Goal: Check status: Check status

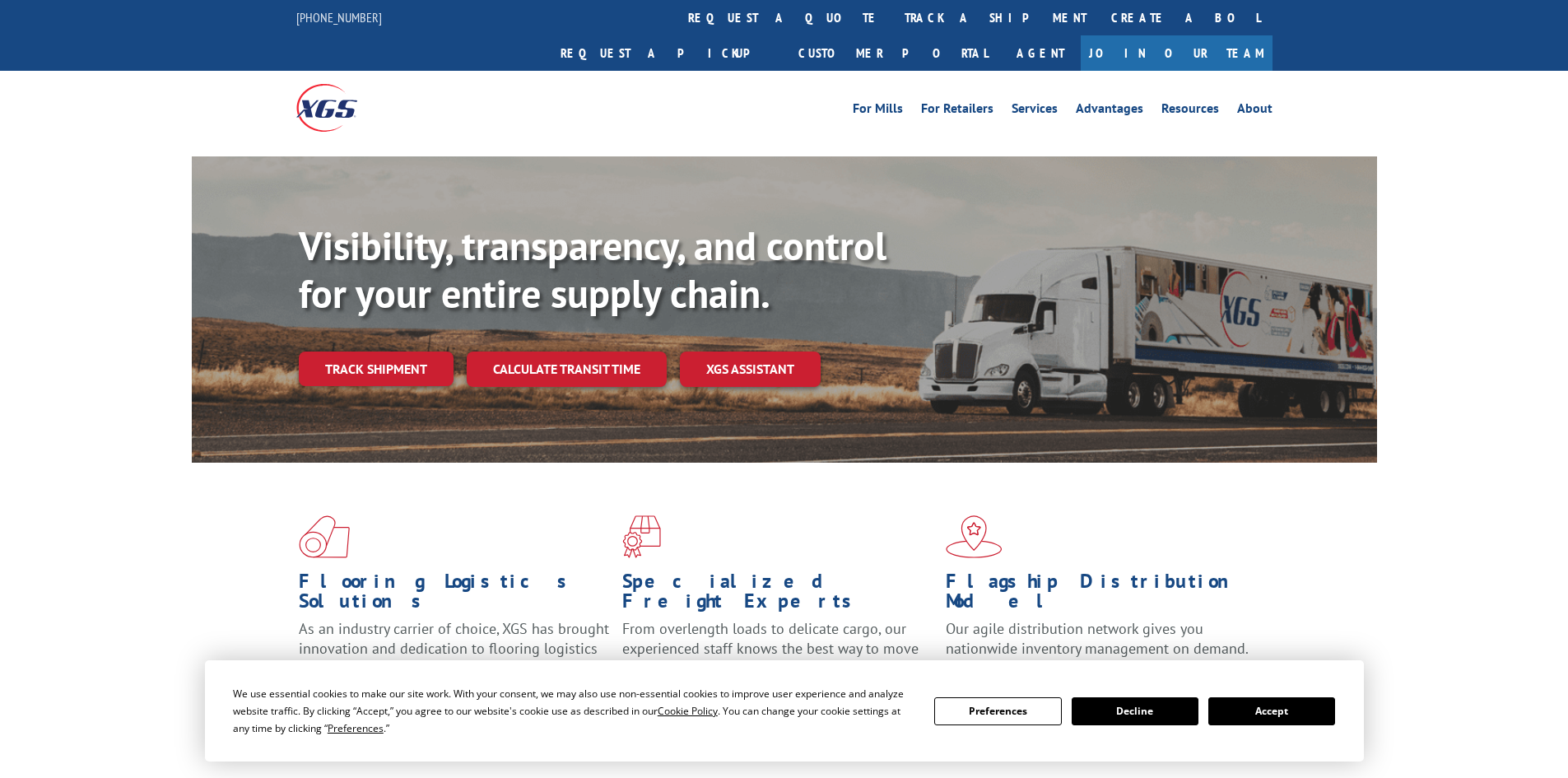
click at [400, 304] on div "Visibility, transparency, and control for your entire supply chain. Track shipm…" at bounding box center [838, 337] width 1078 height 229
click at [400, 311] on div "Visibility, transparency, and control for your entire supply chain. Track shipm…" at bounding box center [838, 337] width 1078 height 229
click at [402, 352] on link "Track shipment" at bounding box center [376, 369] width 154 height 35
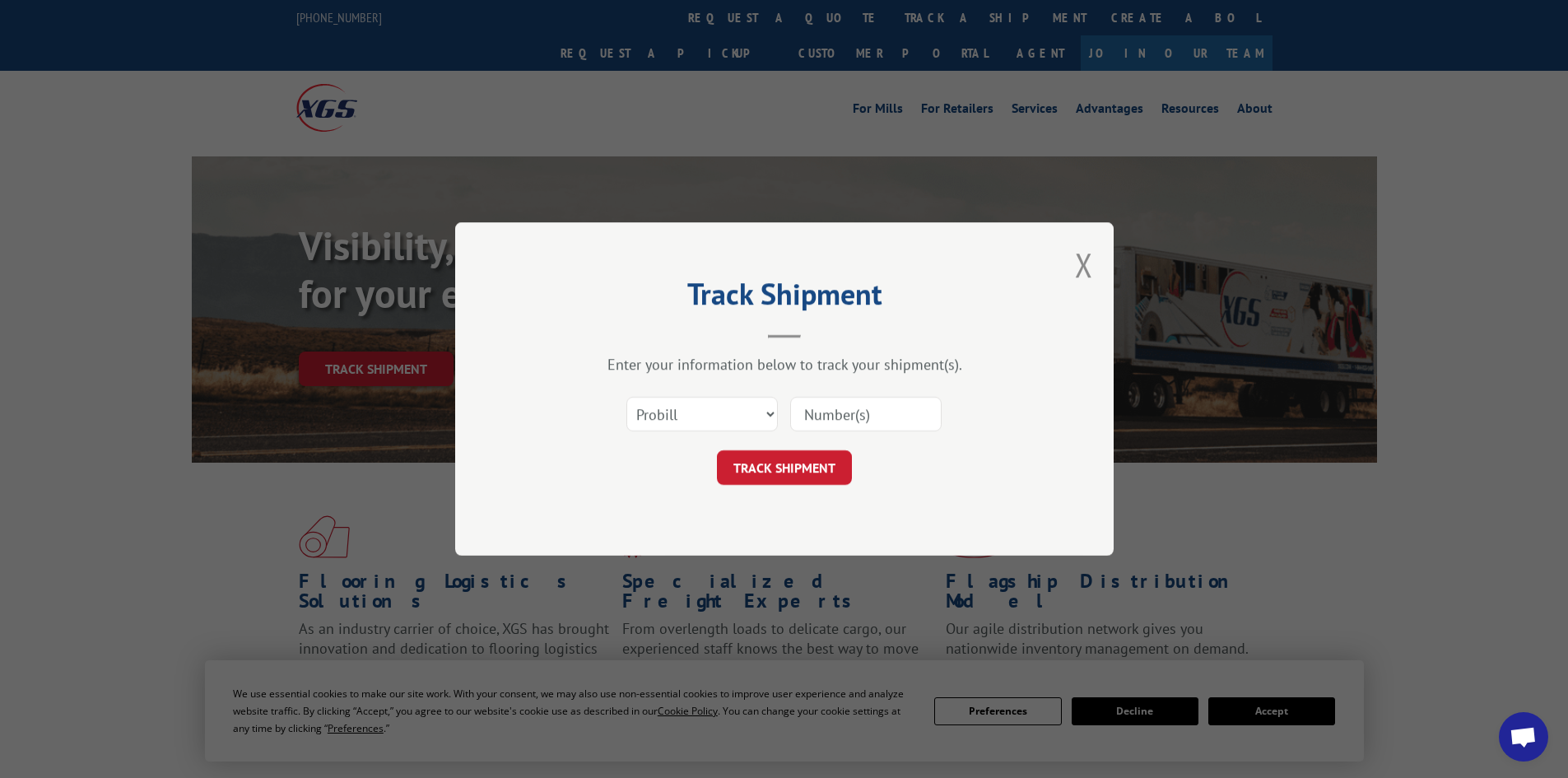
click at [668, 395] on div "Select category... Probill BOL PO" at bounding box center [702, 414] width 149 height 38
click at [651, 407] on select "Select category... Probill BOL PO" at bounding box center [702, 413] width 151 height 35
select select "po"
click at [627, 396] on select "Select category... Probill BOL PO" at bounding box center [702, 413] width 151 height 35
click at [871, 418] on input at bounding box center [866, 413] width 151 height 35
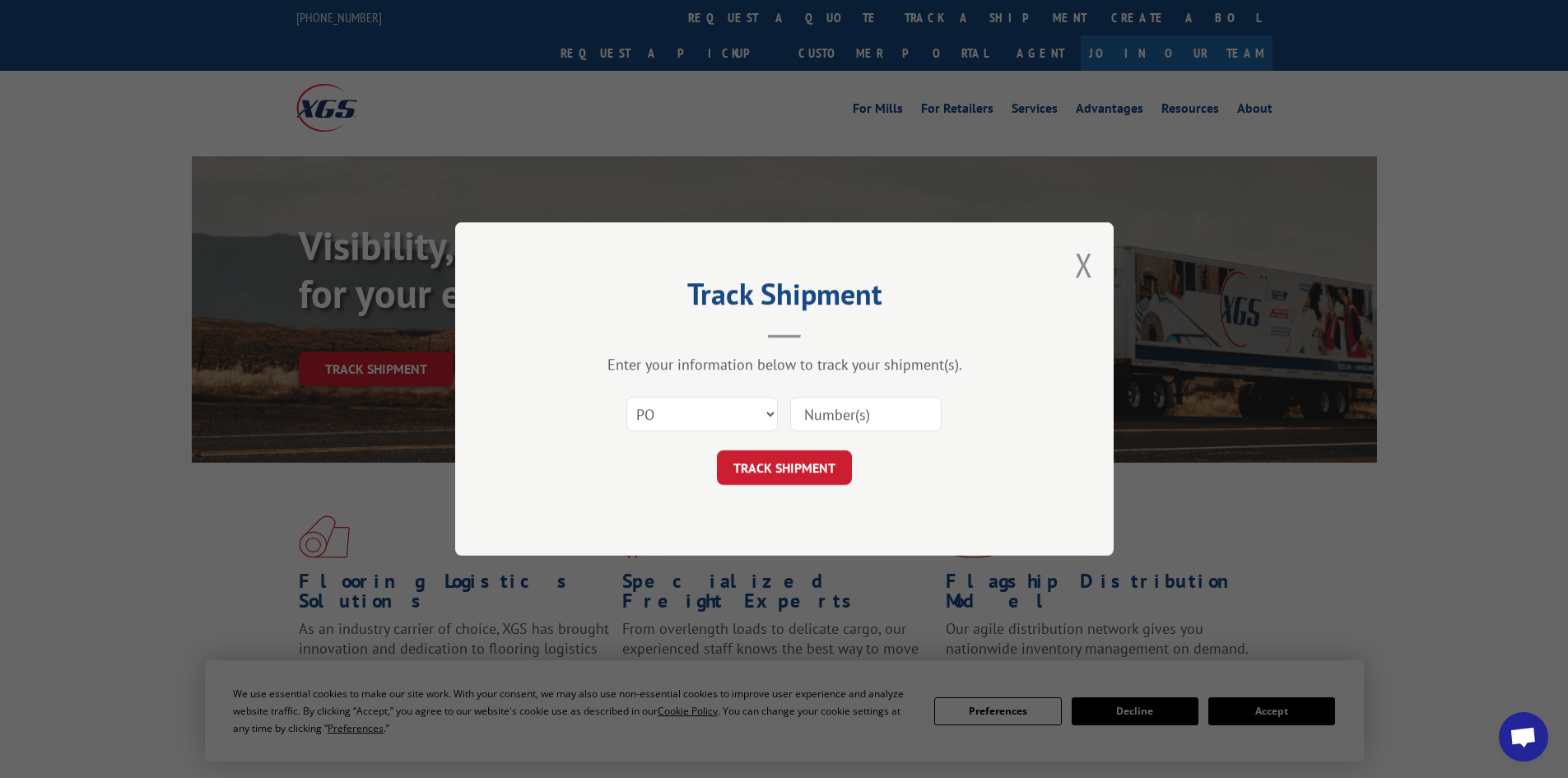
paste input "04510486"
type input "04510486"
click at [832, 471] on button "TRACK SHIPMENT" at bounding box center [784, 467] width 134 height 35
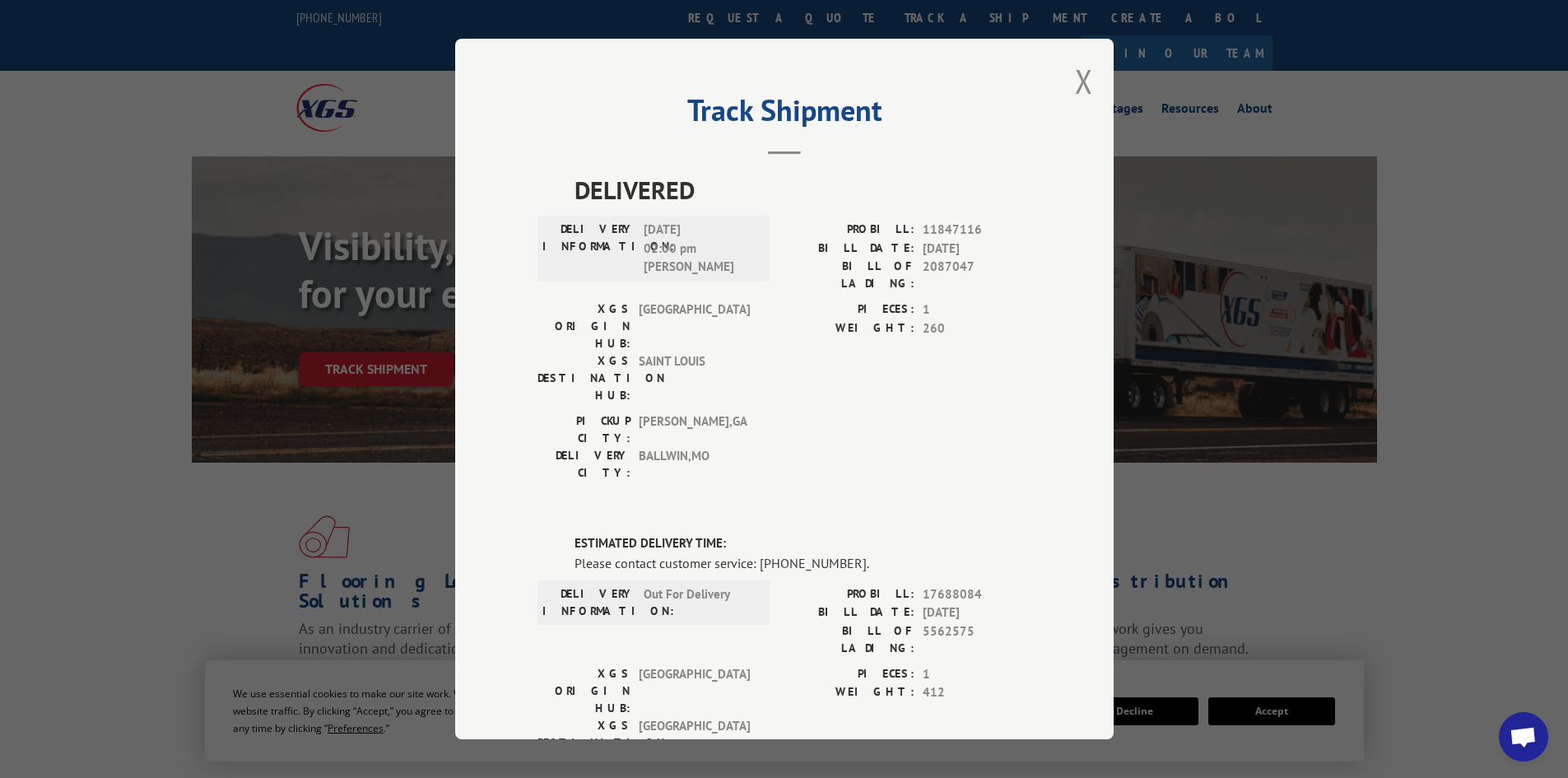
click at [941, 585] on span "17688084" at bounding box center [976, 594] width 109 height 19
copy span "17688084"
click at [1521, 734] on span "Open chat" at bounding box center [1522, 737] width 27 height 23
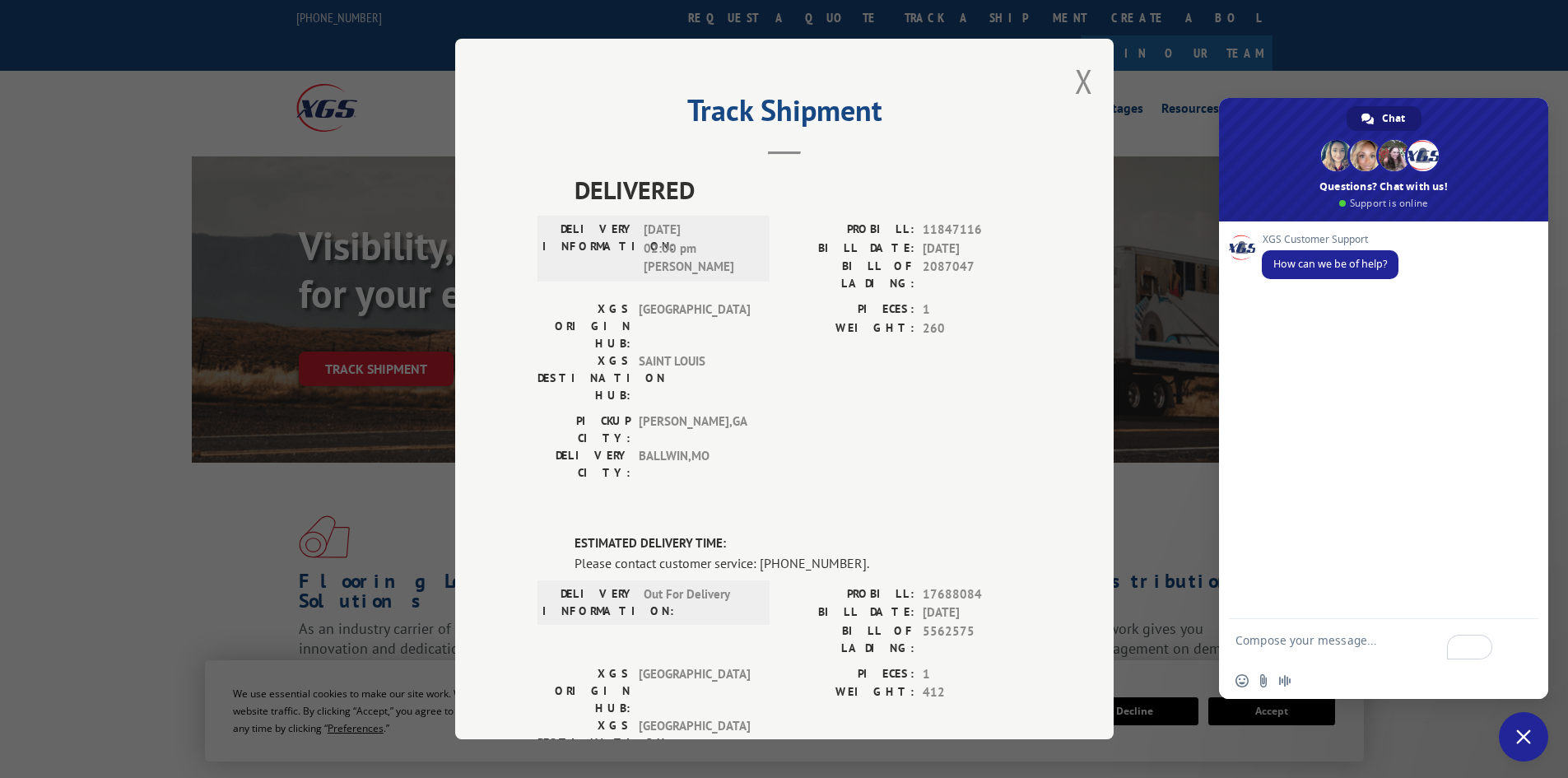
click at [1347, 639] on textarea "To enrich screen reader interactions, please activate Accessibility in Grammarl…" at bounding box center [1365, 648] width 260 height 30
drag, startPoint x: 1347, startPoint y: 639, endPoint x: 1329, endPoint y: 632, distance: 19.3
drag, startPoint x: 1329, startPoint y: 632, endPoint x: 1355, endPoint y: 638, distance: 26.7
click at [1355, 638] on textarea "To enrich screen reader interactions, please activate Accessibility in Grammarl…" at bounding box center [1365, 648] width 260 height 30
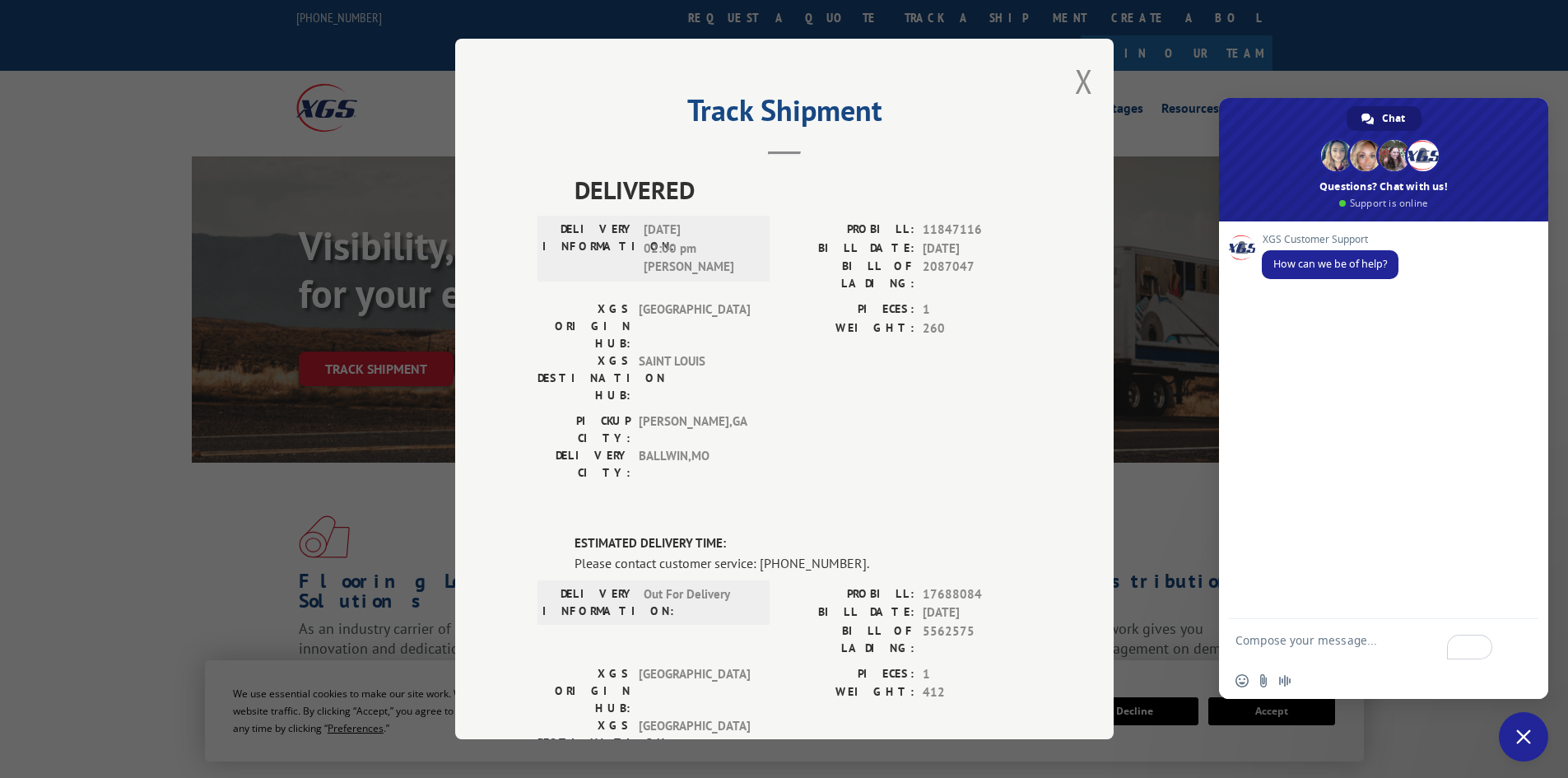
paste textarea "17688084"
type textarea "17688084"
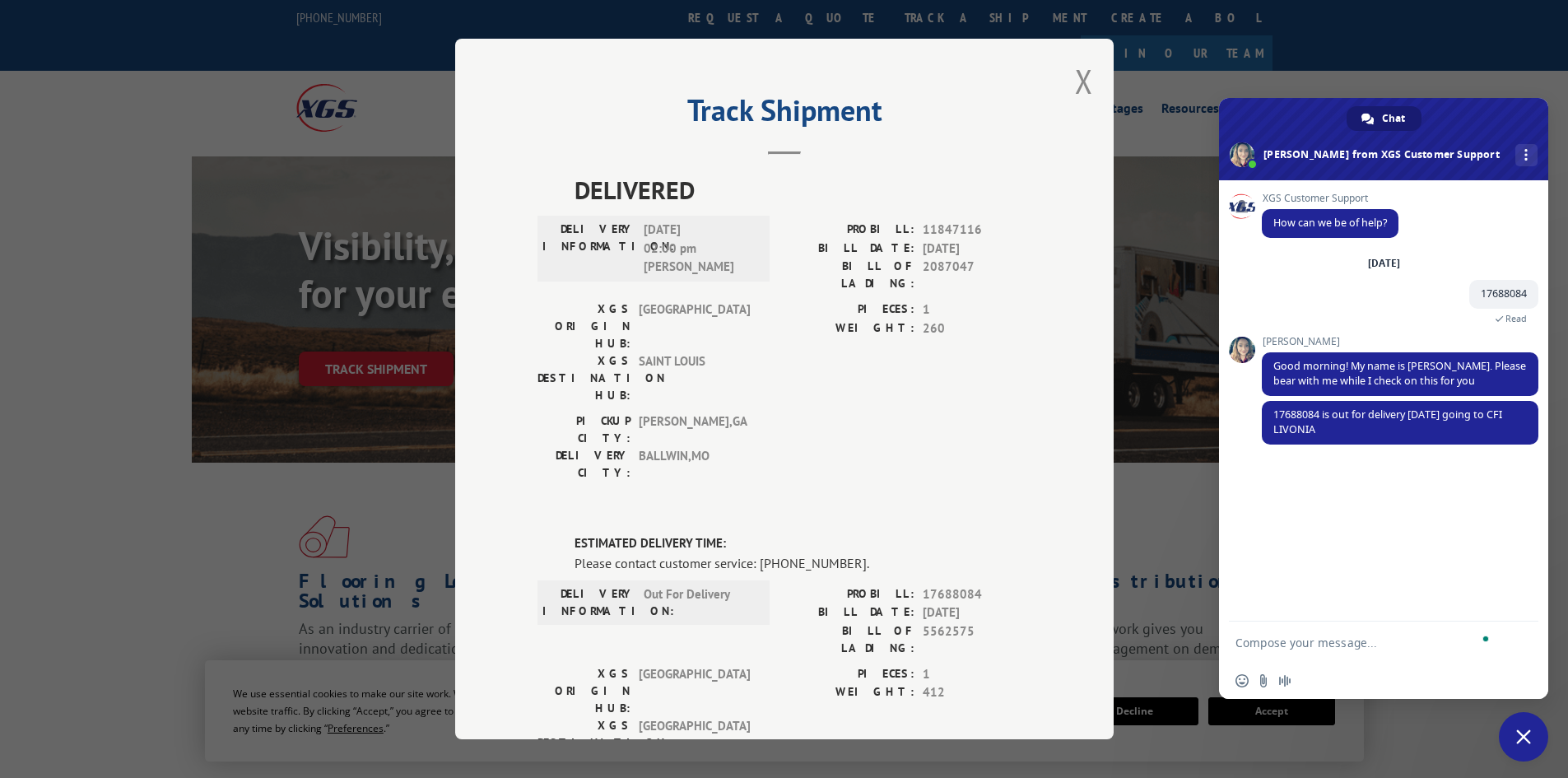
click at [1333, 648] on textarea "To enrich screen reader interactions, please activate Accessibility in Grammarl…" at bounding box center [1365, 643] width 260 height 15
type textarea ":) thankl you"
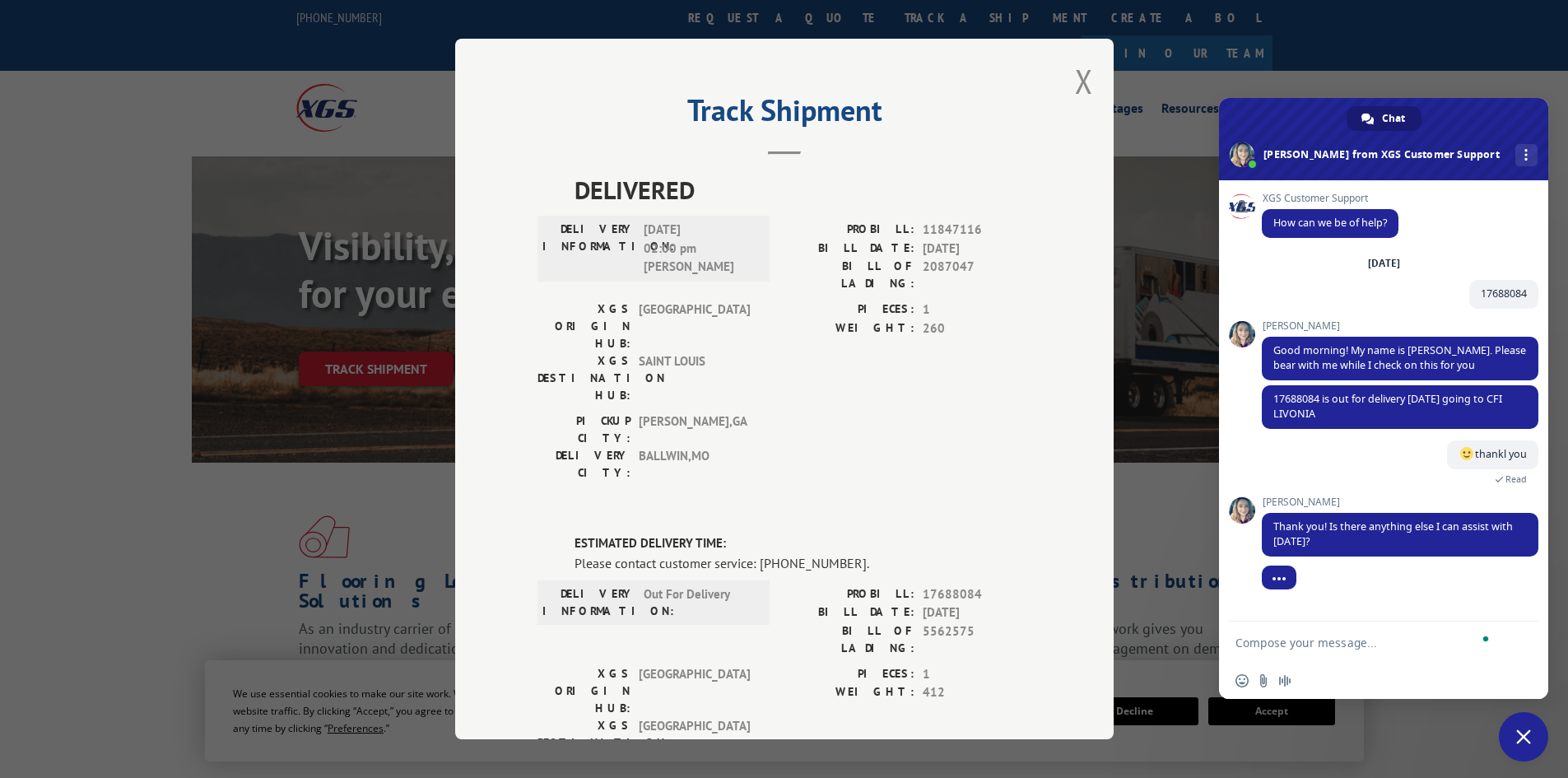
click at [1277, 636] on textarea "To enrich screen reader interactions, please activate Accessibility in Grammarl…" at bounding box center [1365, 643] width 260 height 15
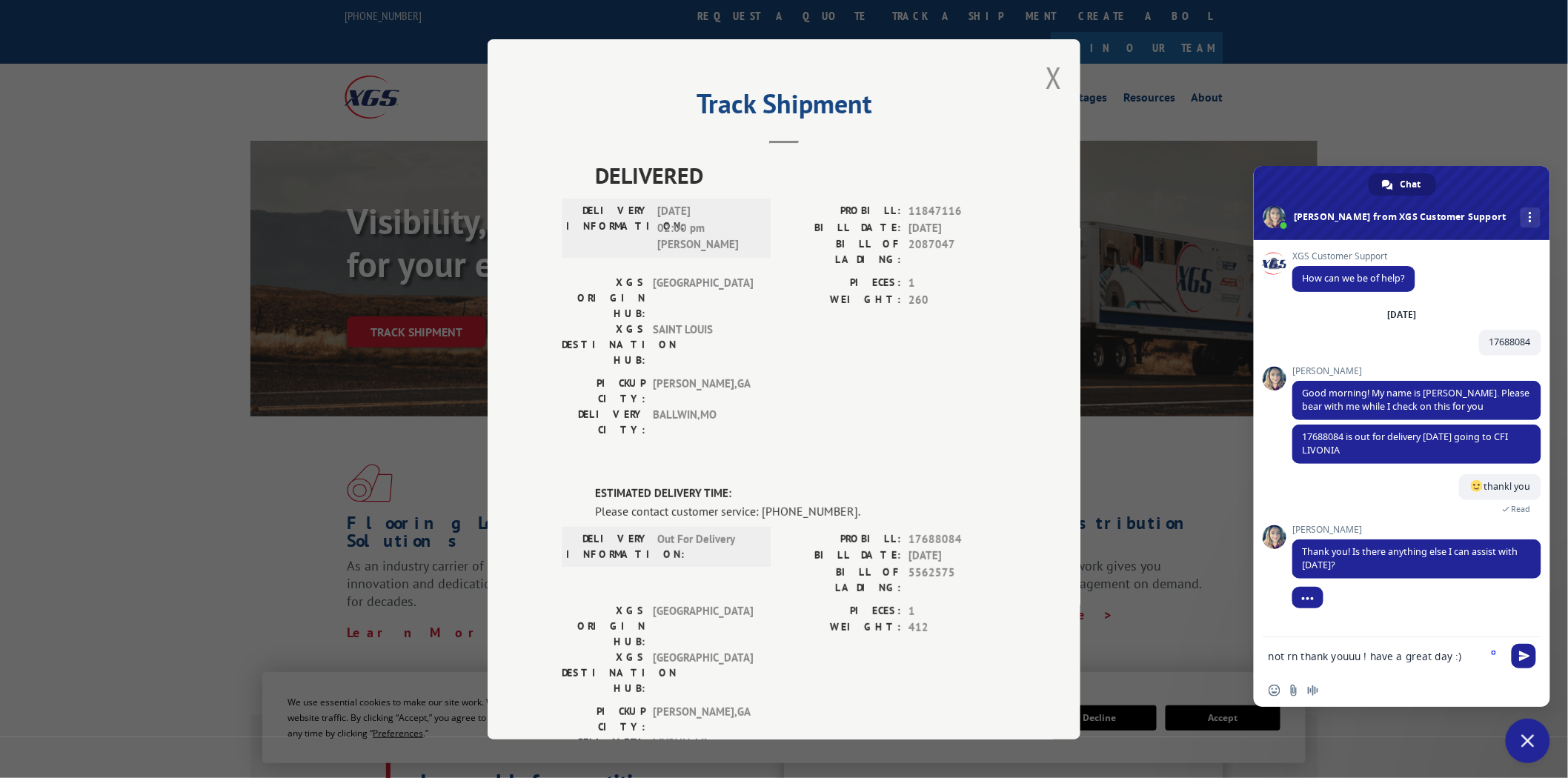
type textarea "not rn thank youuu ! have a great day :)"
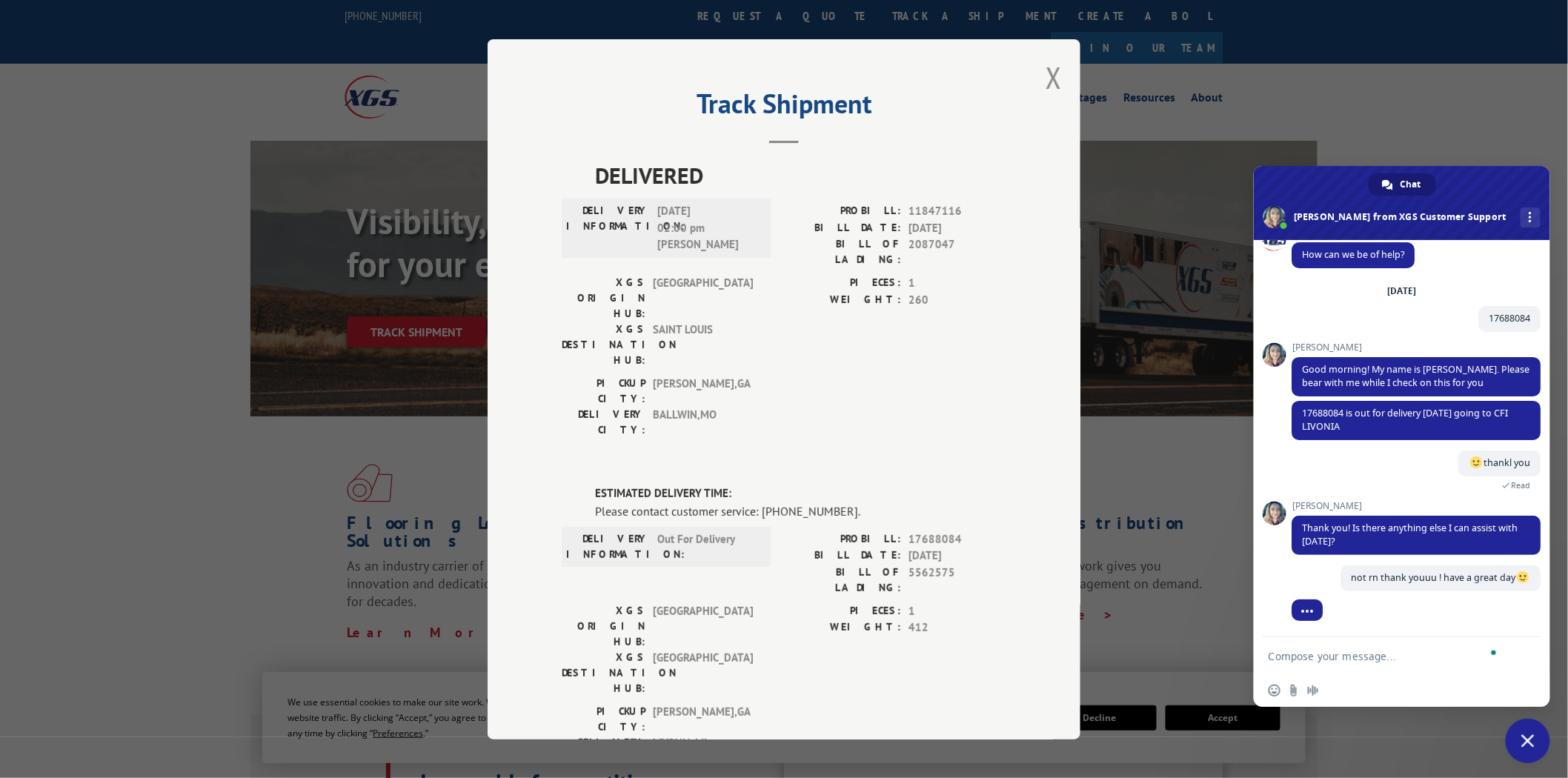
scroll to position [32, 0]
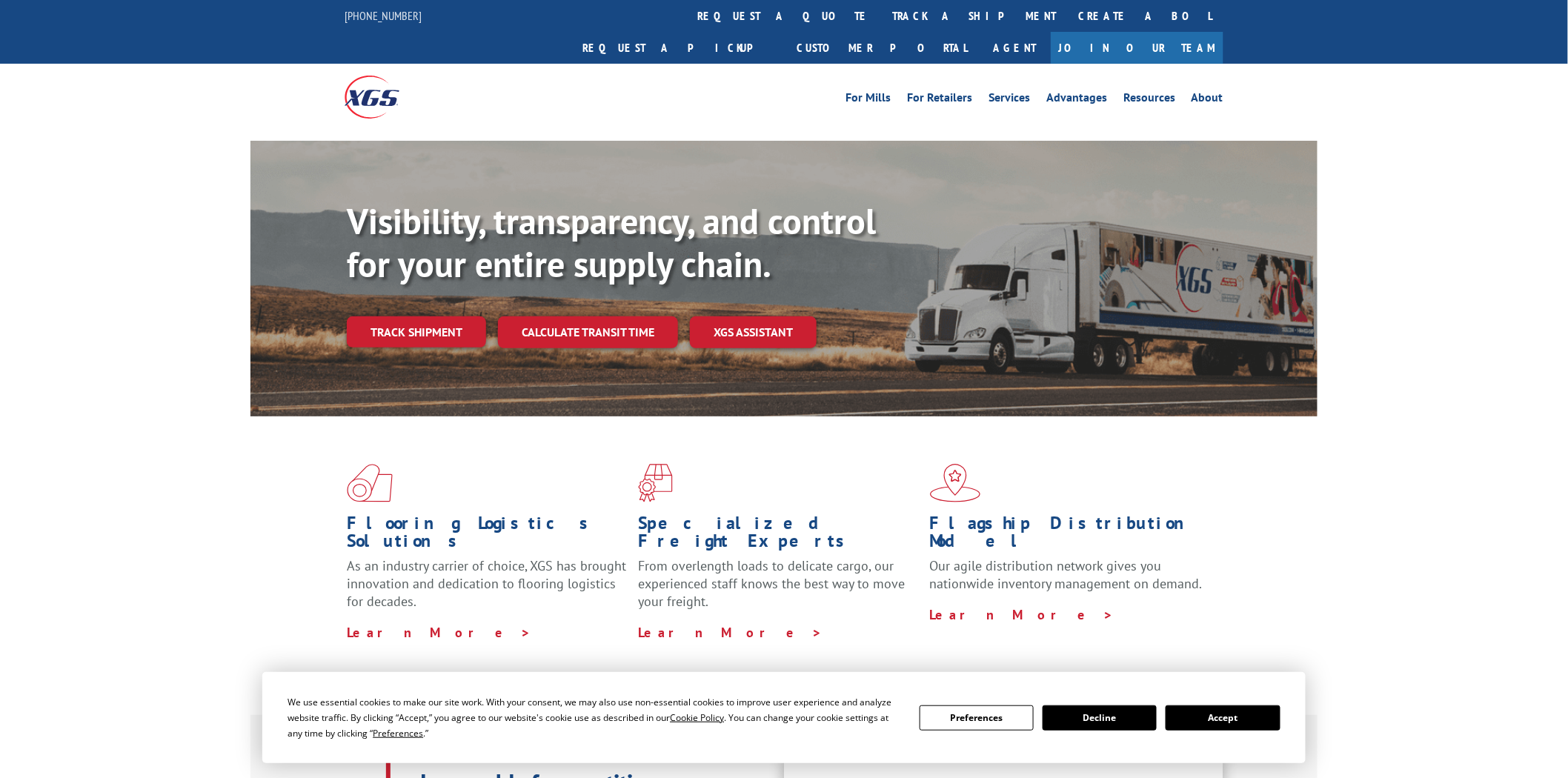
drag, startPoint x: 430, startPoint y: 291, endPoint x: 493, endPoint y: 305, distance: 64.5
click at [431, 317] on link "Track shipment" at bounding box center [416, 332] width 139 height 31
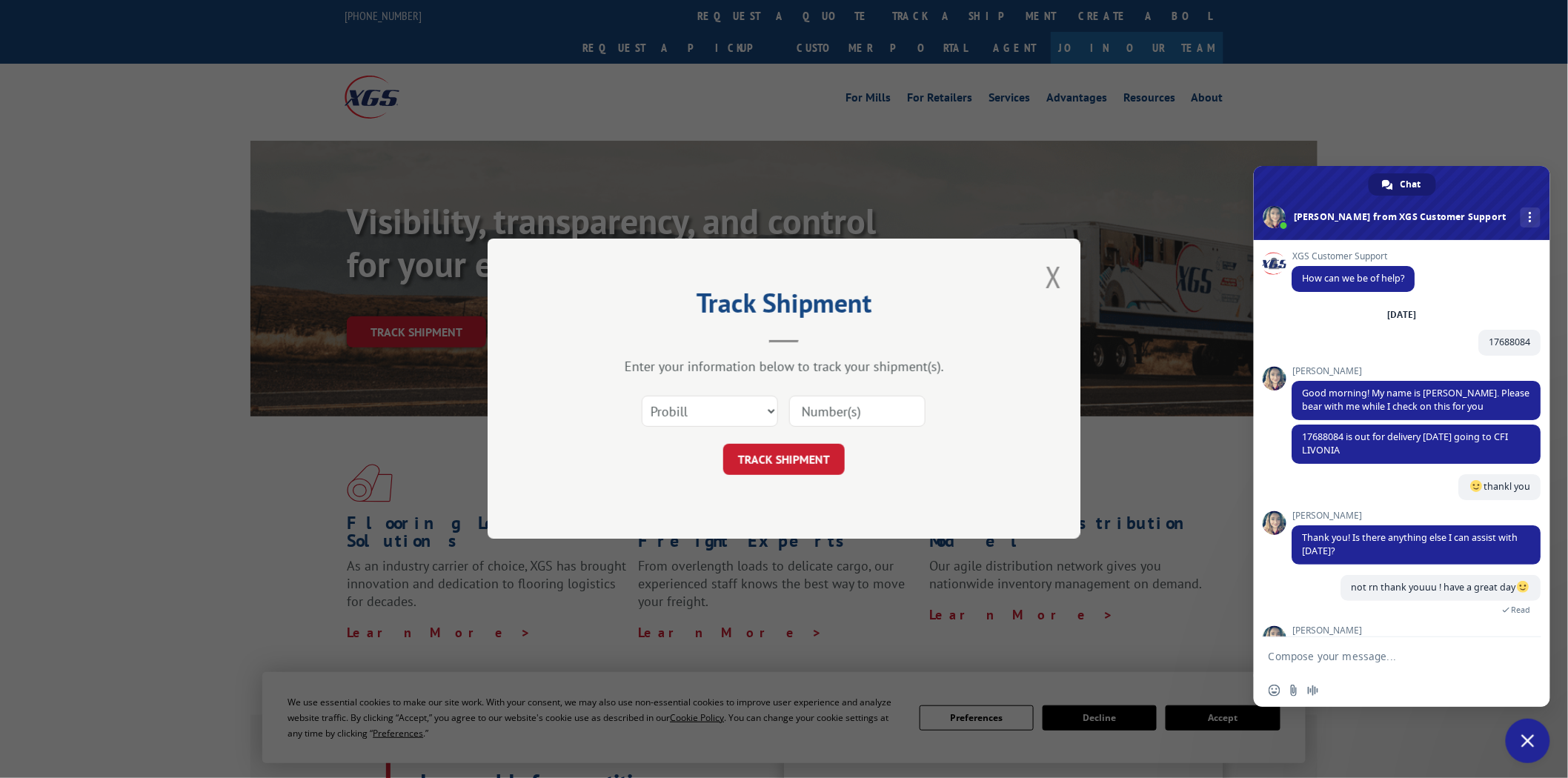
scroll to position [111, 0]
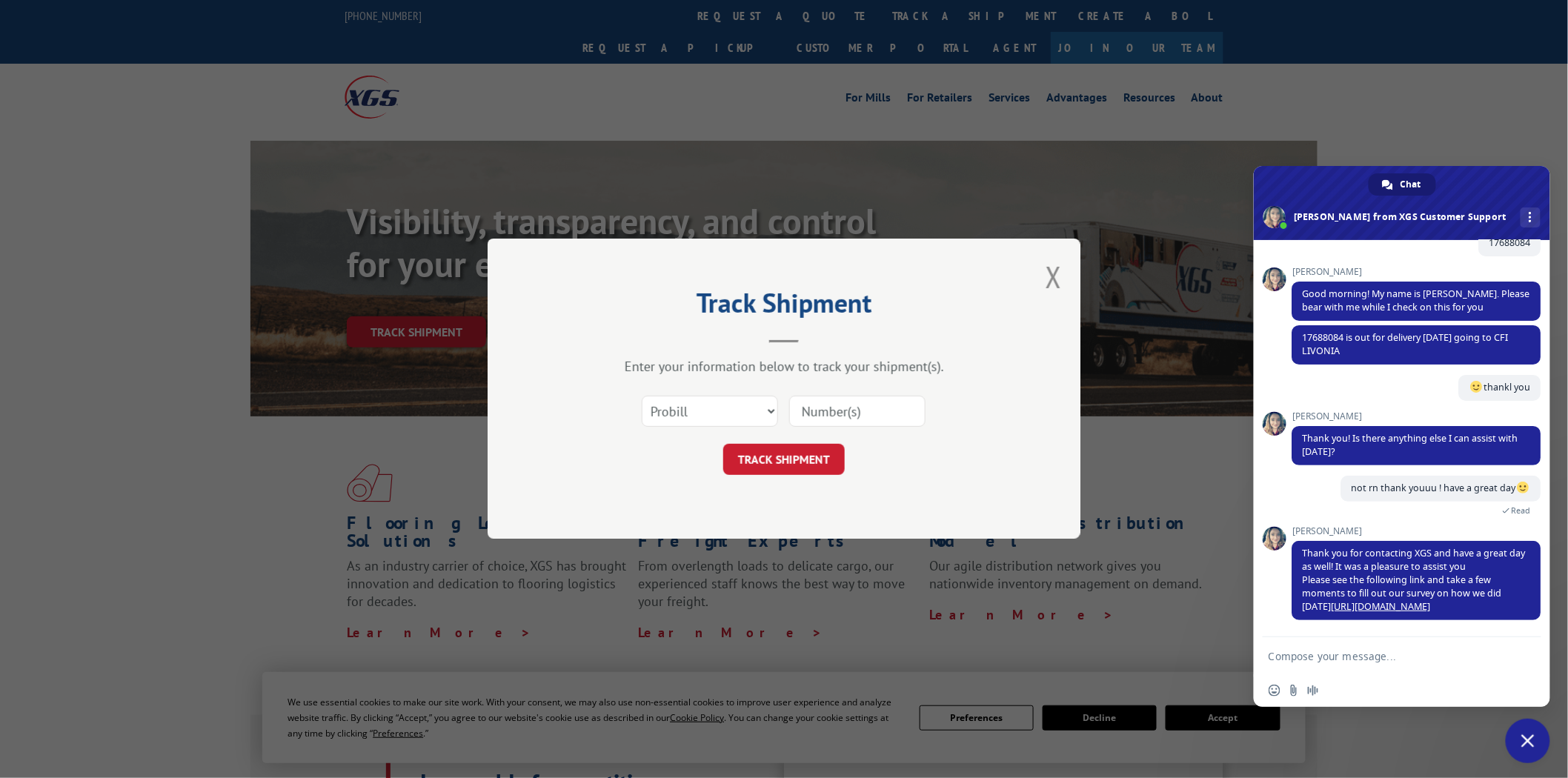
click at [739, 395] on div "Select category... Probill BOL PO" at bounding box center [710, 412] width 135 height 34
click at [711, 389] on div "Select category... Probill BOL PO" at bounding box center [784, 412] width 445 height 49
click at [694, 412] on select "Select category... Probill BOL PO" at bounding box center [710, 412] width 136 height 31
select select "po"
click at [641, 397] on select "Select category... Probill BOL PO" at bounding box center [710, 412] width 136 height 31
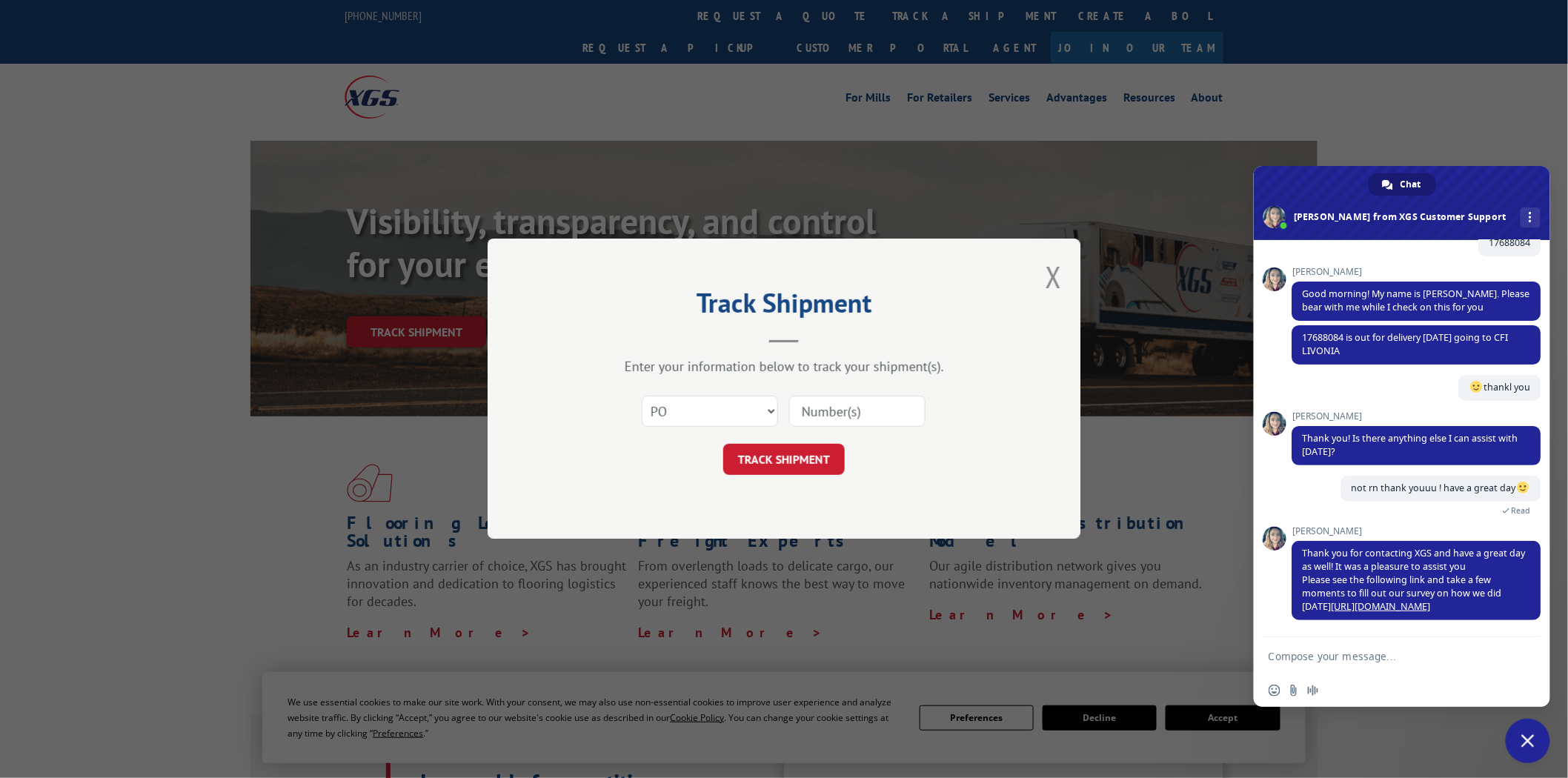
click at [833, 412] on input at bounding box center [858, 412] width 136 height 31
paste input "22540333"
type input "22540333"
click at [824, 455] on button "TRACK SHIPMENT" at bounding box center [783, 460] width 121 height 31
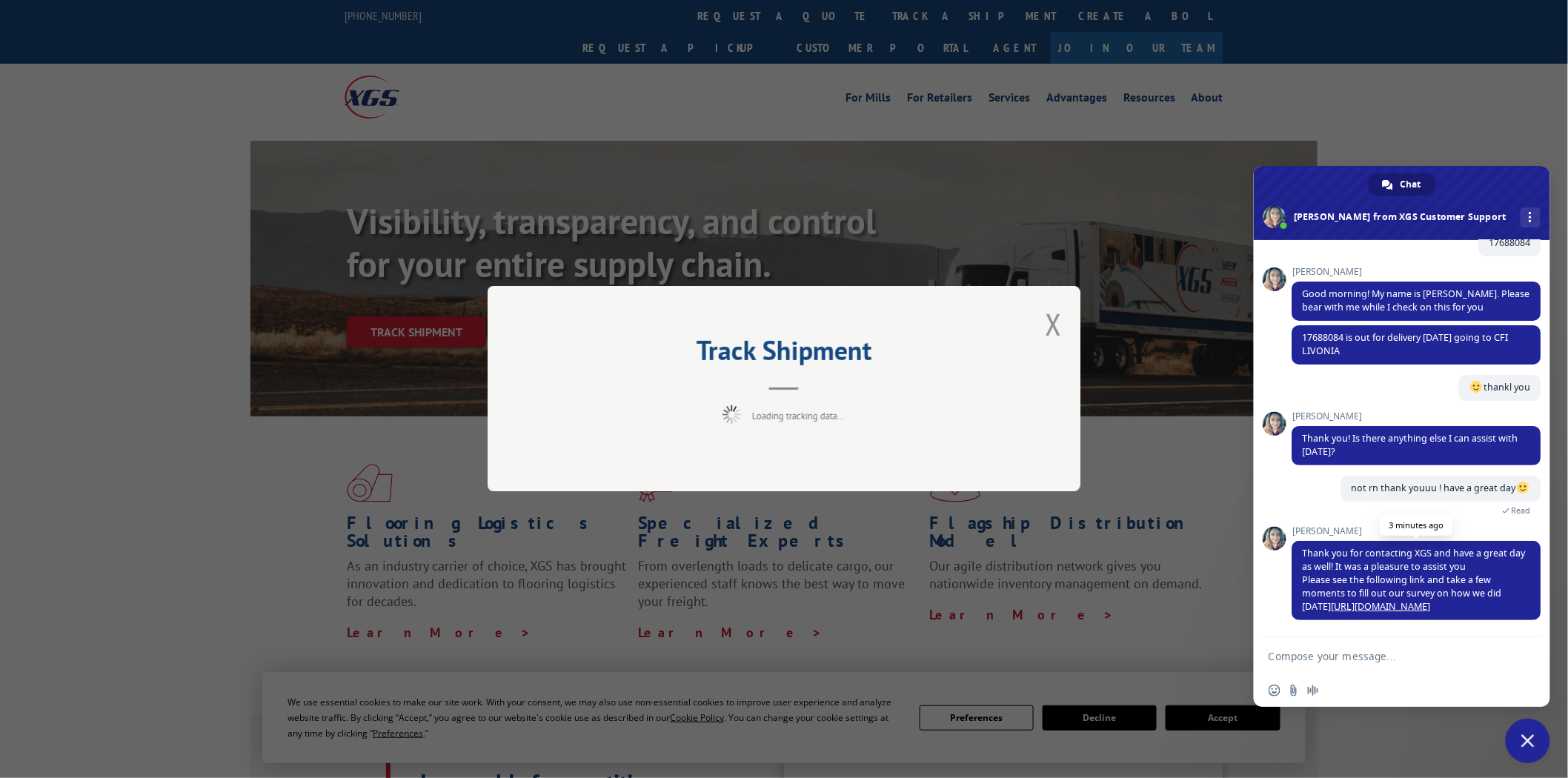
scroll to position [112, 0]
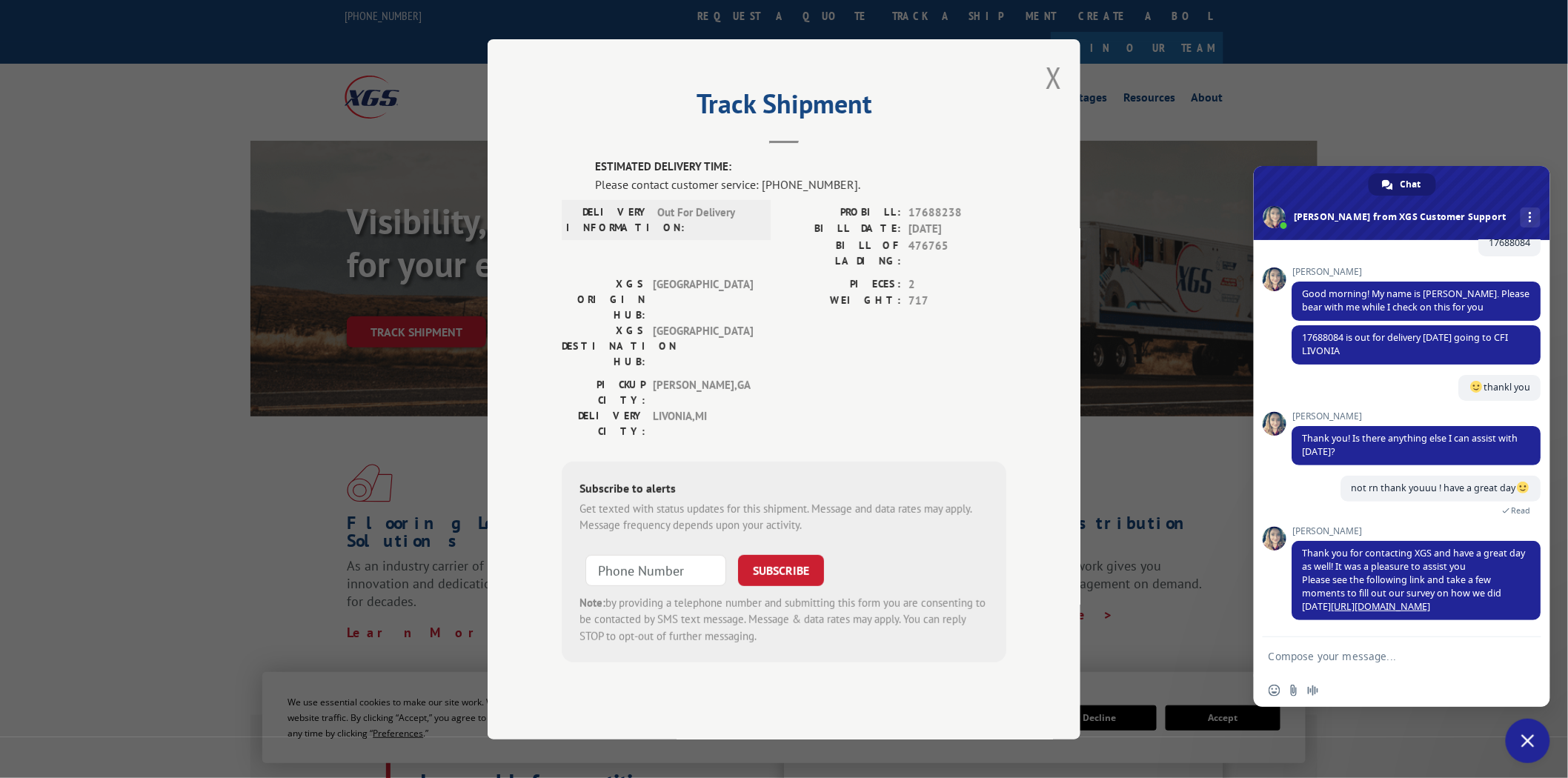
click at [934, 221] on span "17688238" at bounding box center [957, 212] width 98 height 17
copy span "17688238"
click at [1359, 651] on textarea "Compose your message..." at bounding box center [1385, 657] width 234 height 13
paste textarea "17688238"
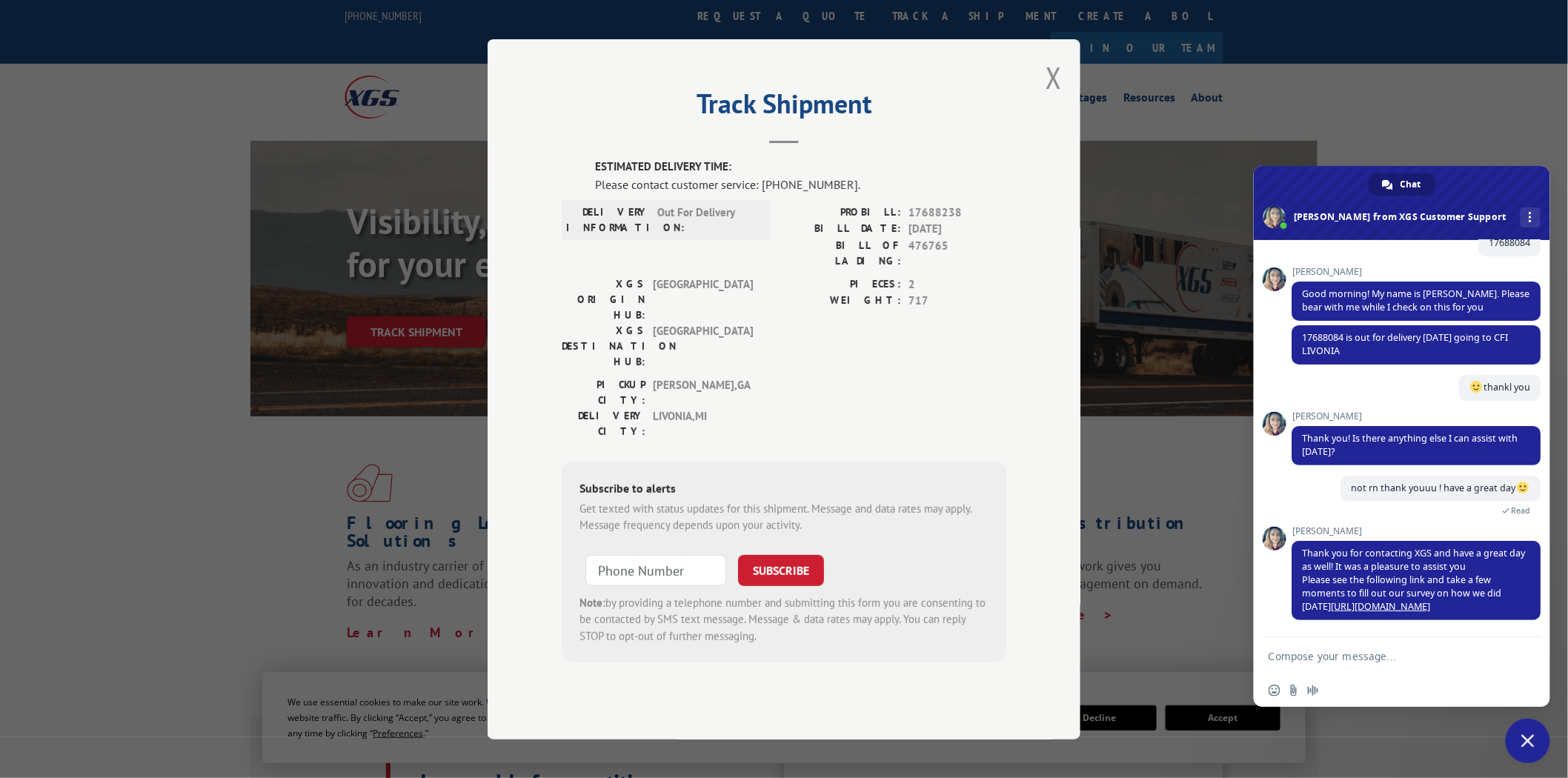
type textarea "17688238"
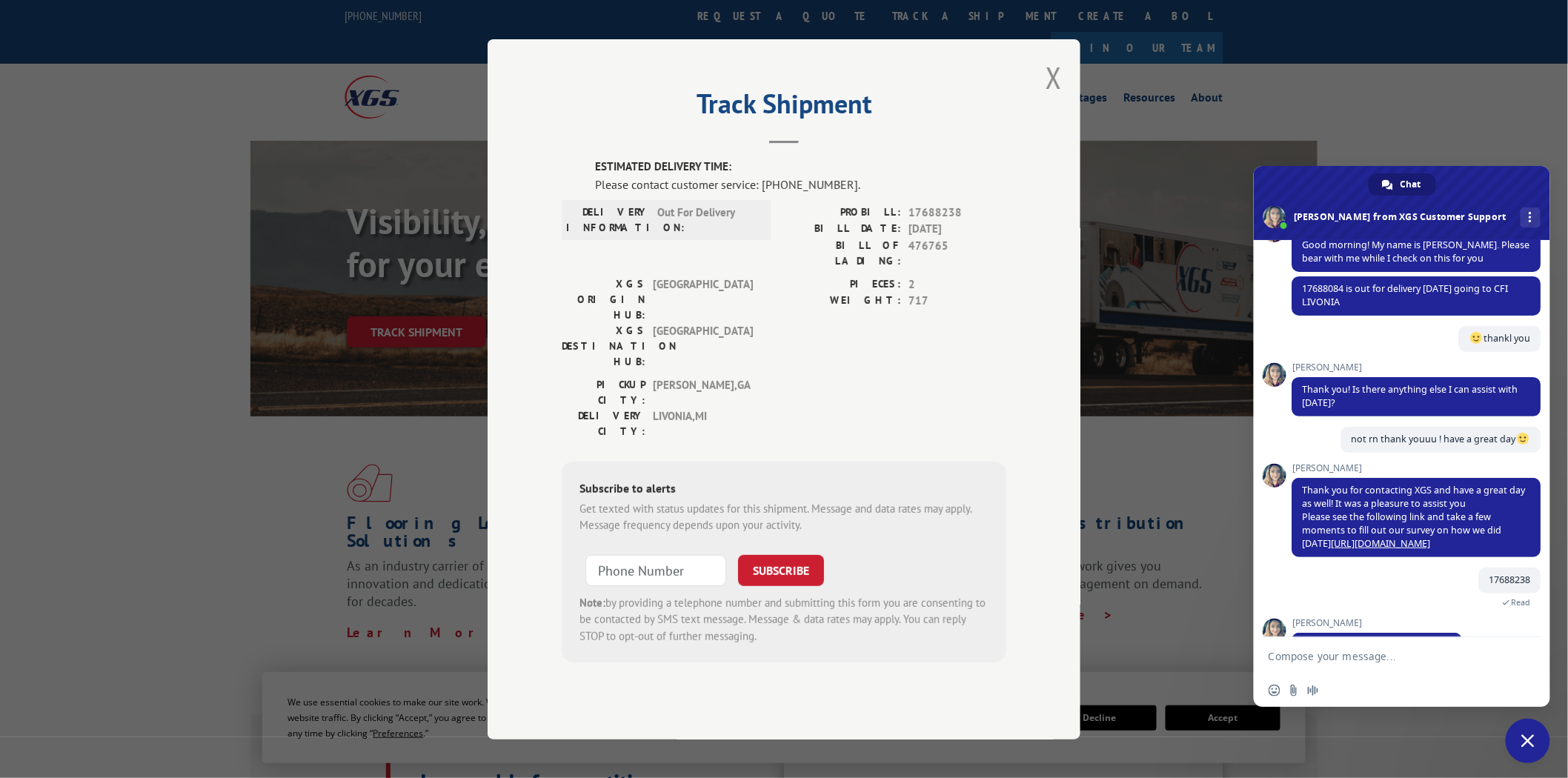
scroll to position [200, 0]
